Goal: Check status: Check status

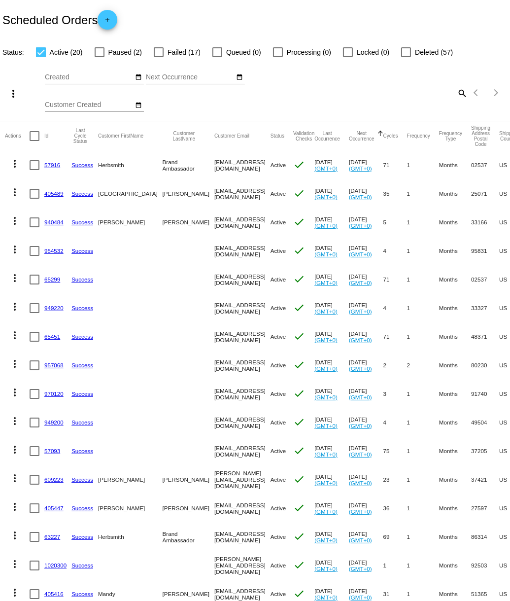
click at [460, 92] on mat-icon "search" at bounding box center [462, 92] width 12 height 15
click at [384, 91] on input "Search" at bounding box center [404, 91] width 127 height 8
click at [462, 94] on mat-icon "search" at bounding box center [462, 92] width 12 height 15
click at [408, 92] on input "Search" at bounding box center [404, 91] width 127 height 8
paste input "405412"
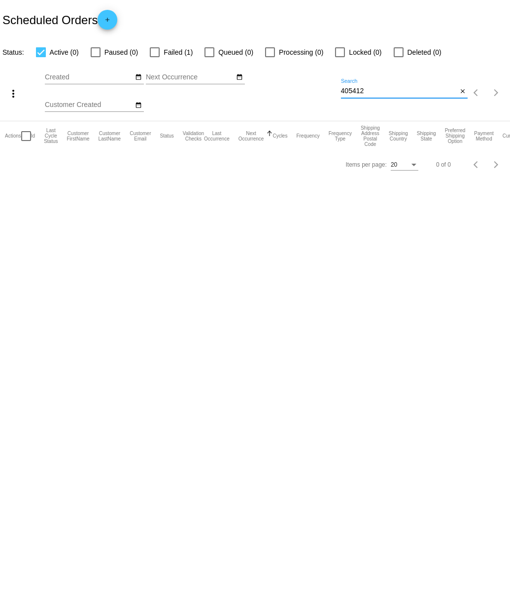
type input "405412"
click at [155, 53] on div at bounding box center [155, 52] width 10 height 10
click at [155, 57] on input "Failed (1)" at bounding box center [154, 57] width 0 height 0
checkbox input "true"
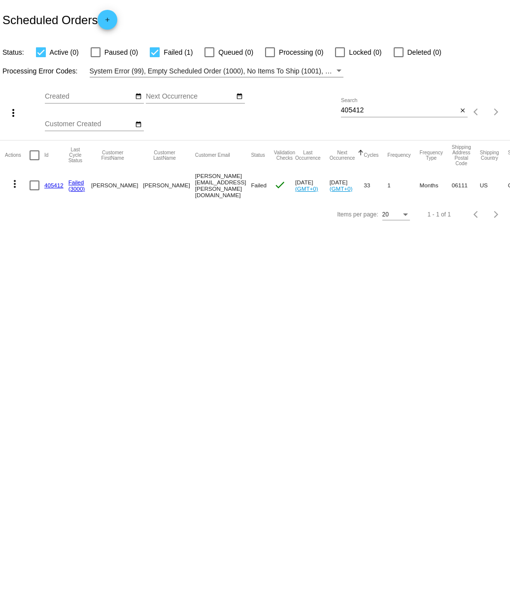
click at [55, 186] on link "405412" at bounding box center [53, 185] width 19 height 6
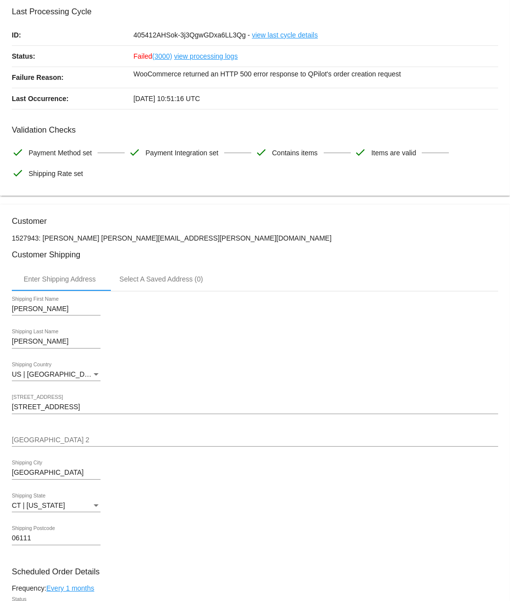
scroll to position [44, 0]
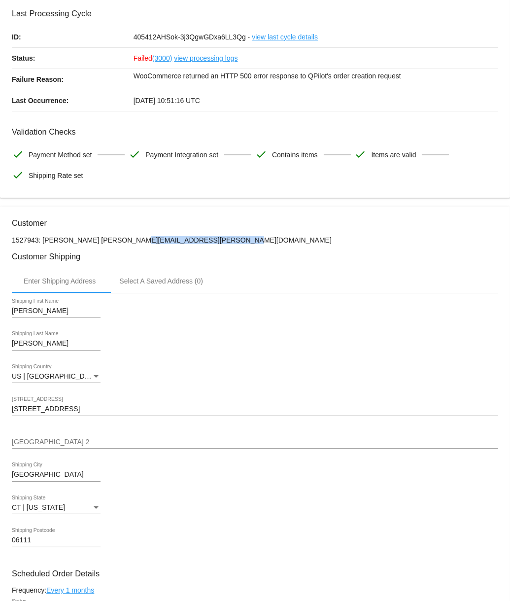
drag, startPoint x: 102, startPoint y: 242, endPoint x: 195, endPoint y: 242, distance: 92.6
click at [195, 242] on p "1527943: Kelsey Kozikowski Kelsey.Kozikowski@gmail.com" at bounding box center [255, 240] width 486 height 8
copy p "Kelsey.Kozikowski@gmail.com"
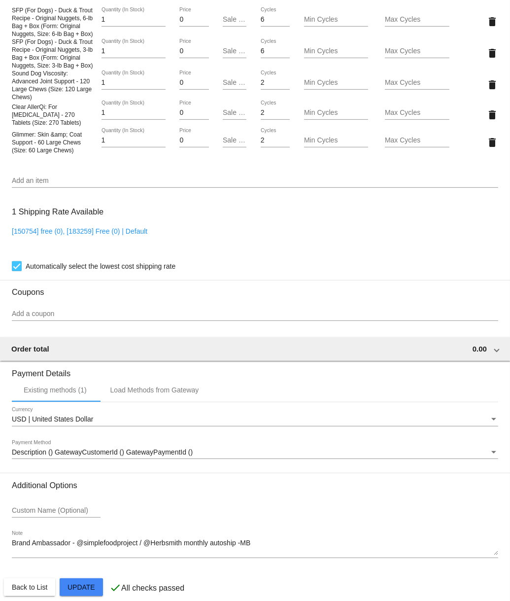
scroll to position [801, 0]
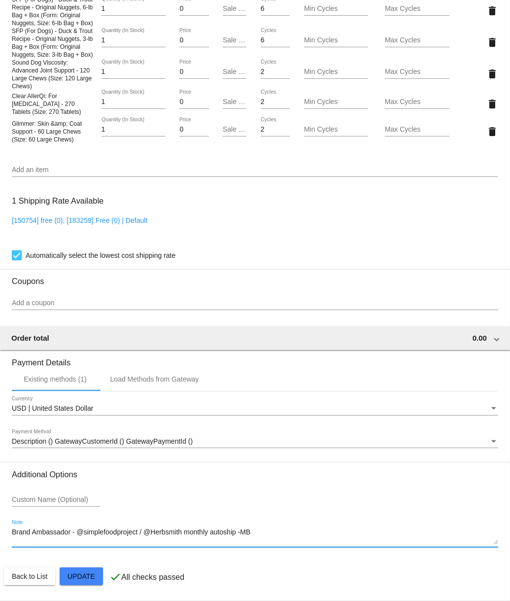
drag, startPoint x: 12, startPoint y: 532, endPoint x: 236, endPoint y: 530, distance: 223.7
click at [236, 531] on textarea "Brand Ambassador - @simplefoodproject / @Herbsmith monthly autoship -MB" at bounding box center [255, 536] width 486 height 16
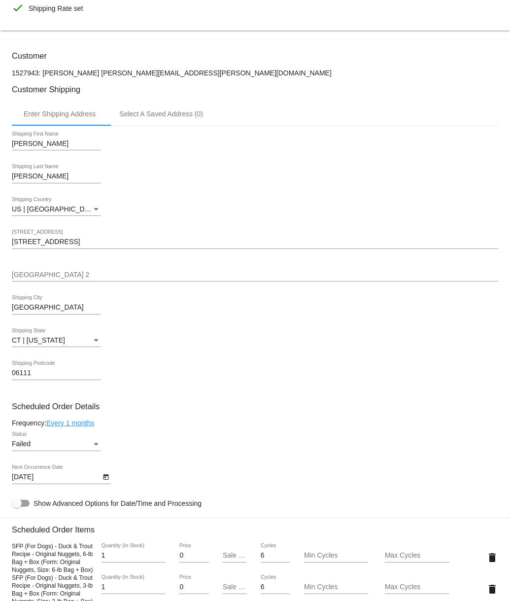
scroll to position [202, 0]
